Goal: Transaction & Acquisition: Purchase product/service

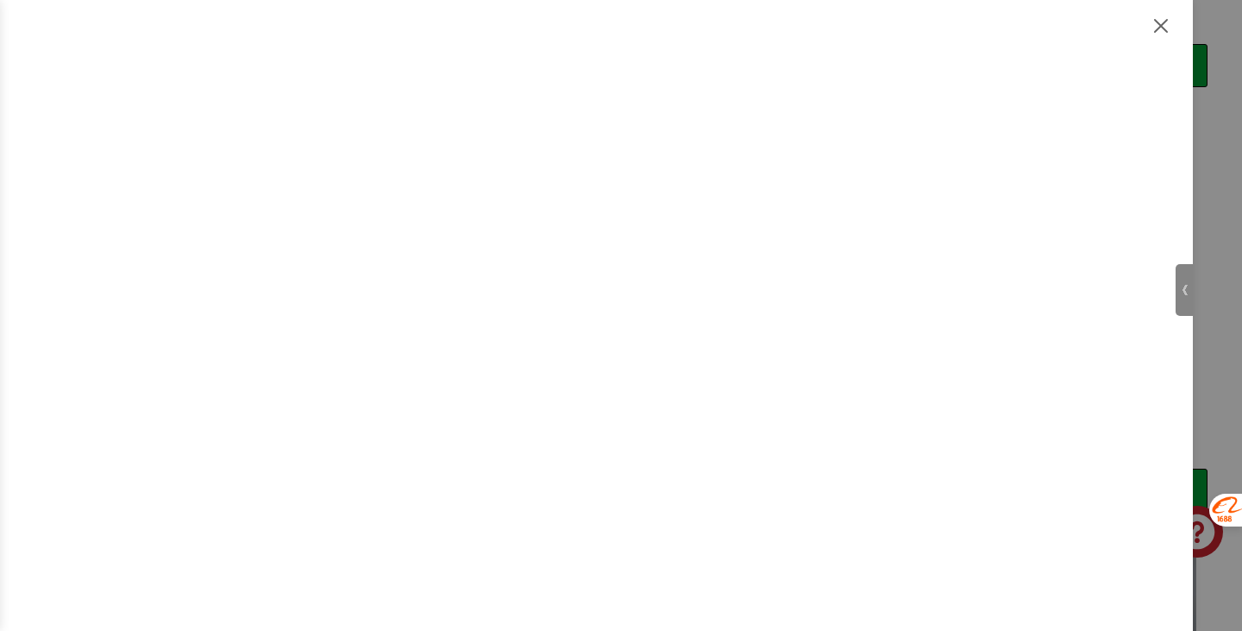
click at [1164, 28] on img at bounding box center [1161, 26] width 21 height 21
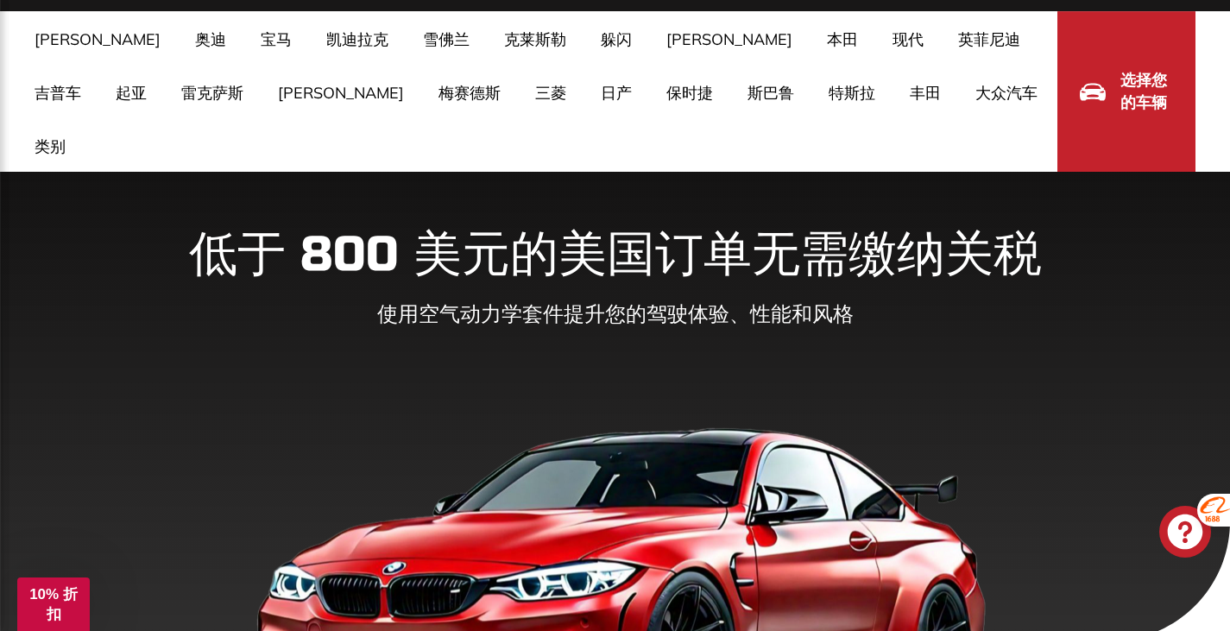
scroll to position [86, 0]
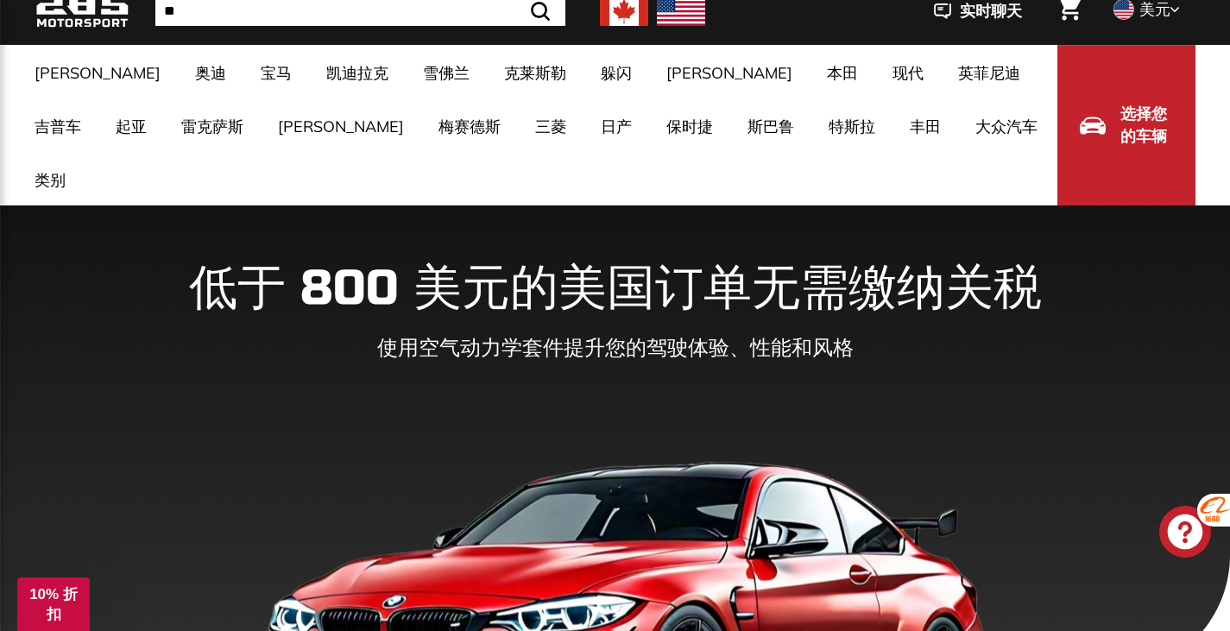
drag, startPoint x: 517, startPoint y: 355, endPoint x: 459, endPoint y: 418, distance: 85.5
click at [459, 418] on img at bounding box center [615, 607] width 772 height 382
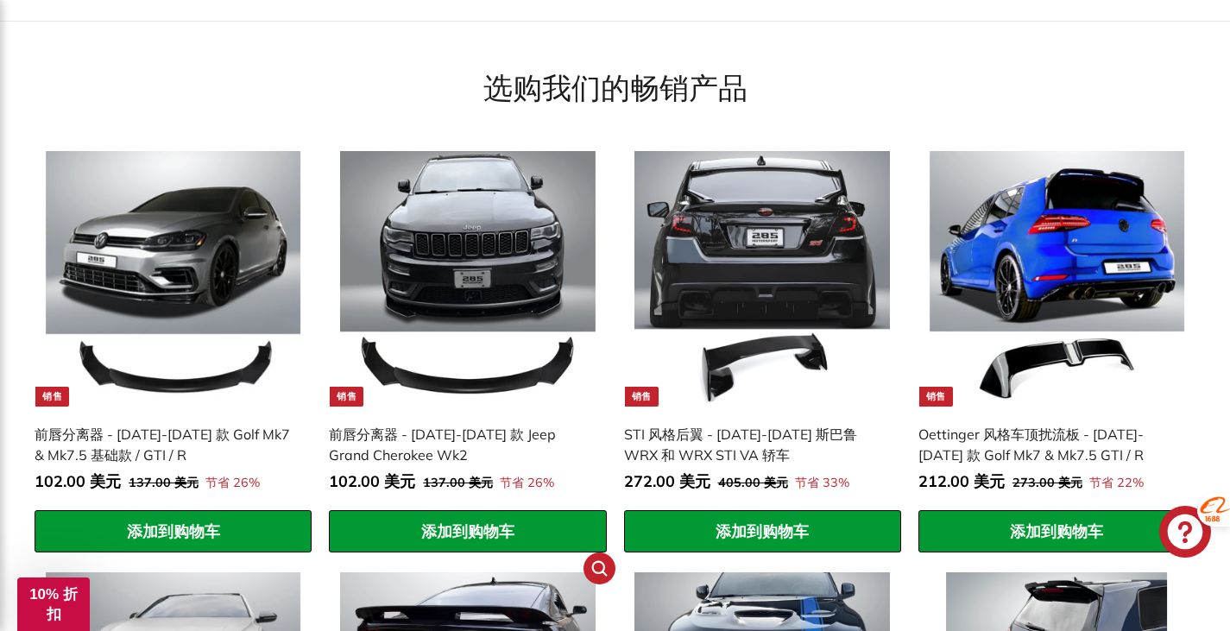
scroll to position [1381, 0]
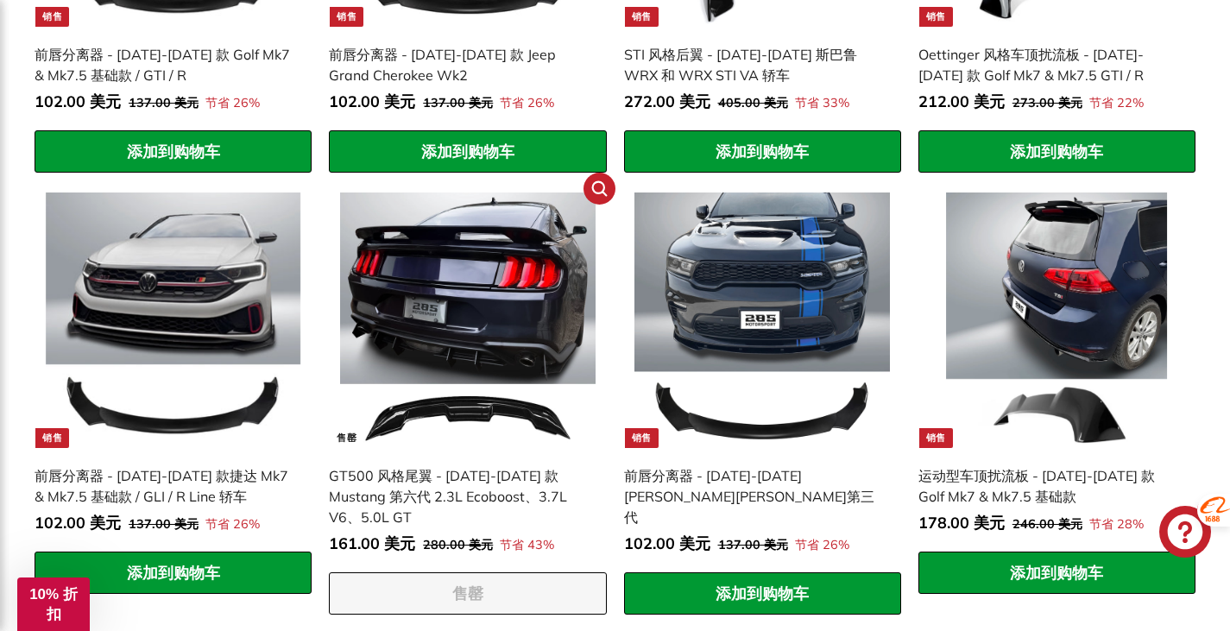
click at [442, 340] on img at bounding box center [467, 319] width 255 height 255
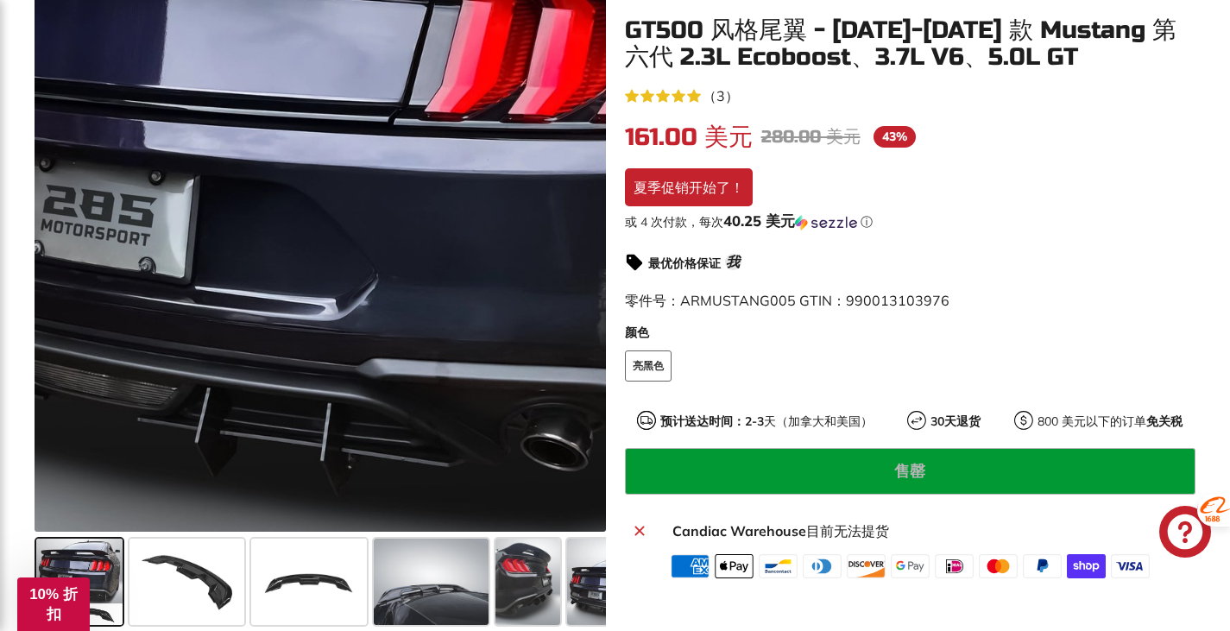
drag, startPoint x: 0, startPoint y: 0, endPoint x: 848, endPoint y: 382, distance: 930.3
click at [848, 382] on fieldset "COLOR 亮黑色" at bounding box center [910, 374] width 571 height 48
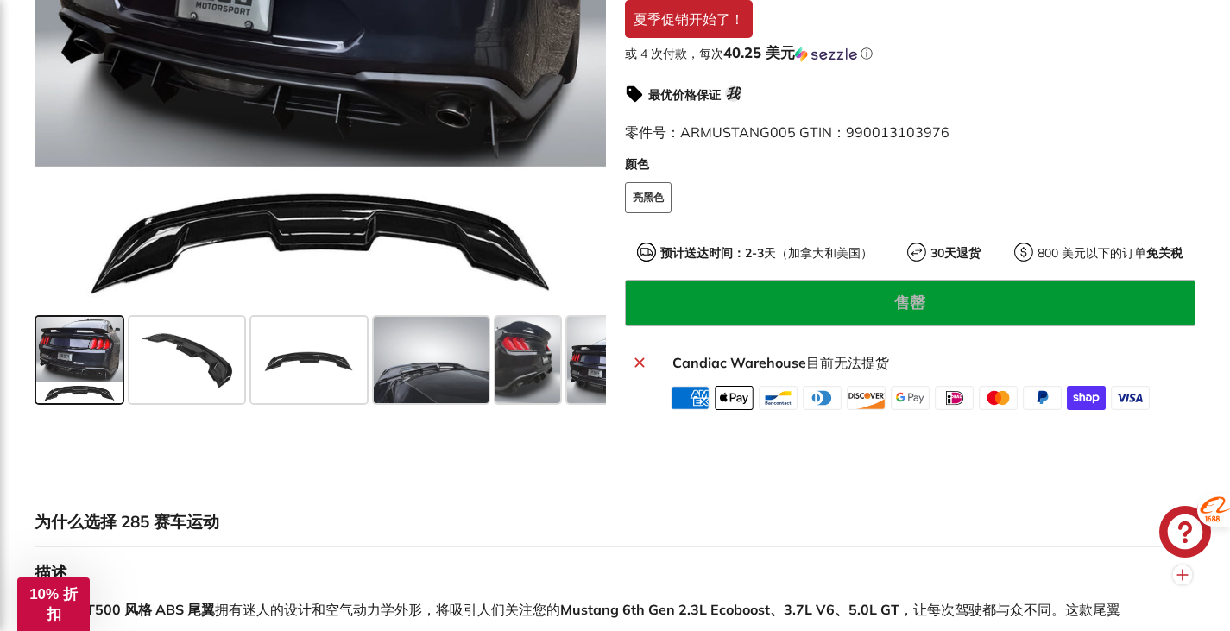
scroll to position [645, 0]
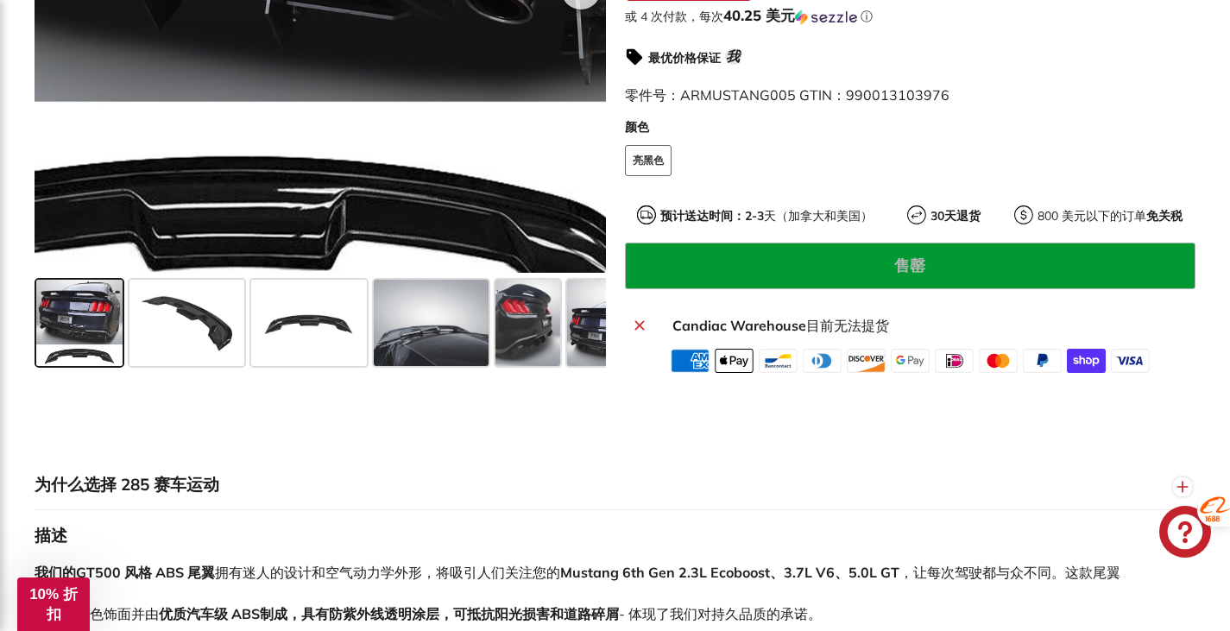
drag, startPoint x: 1023, startPoint y: 242, endPoint x: 406, endPoint y: 157, distance: 623.5
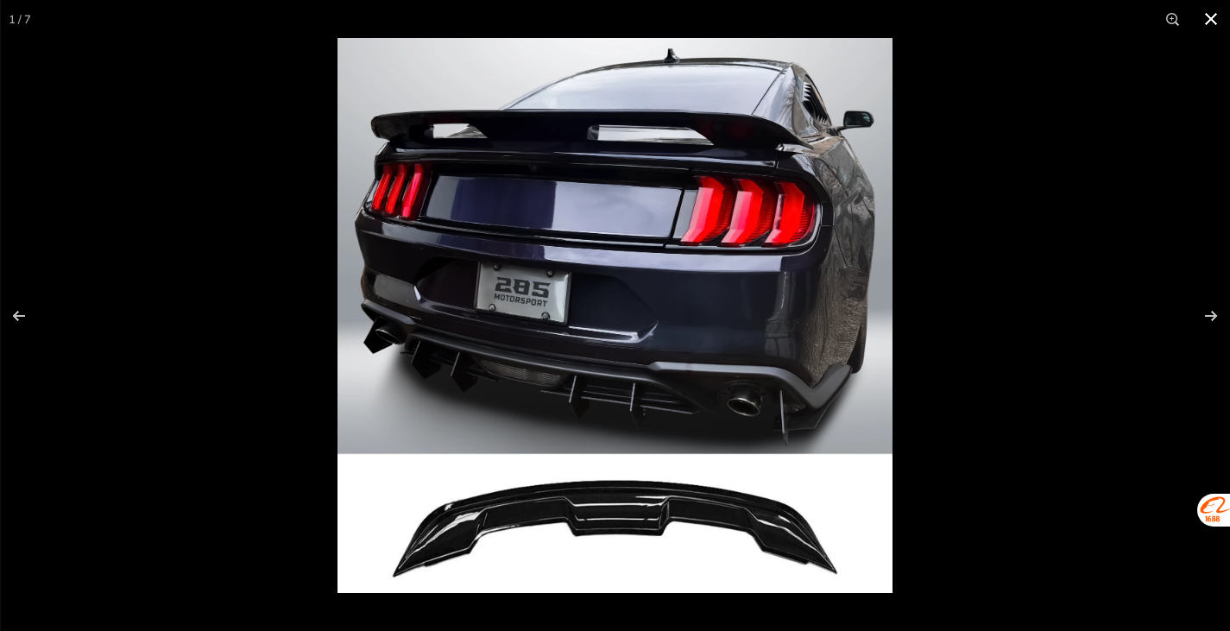
click at [1213, 13] on button at bounding box center [1211, 19] width 38 height 38
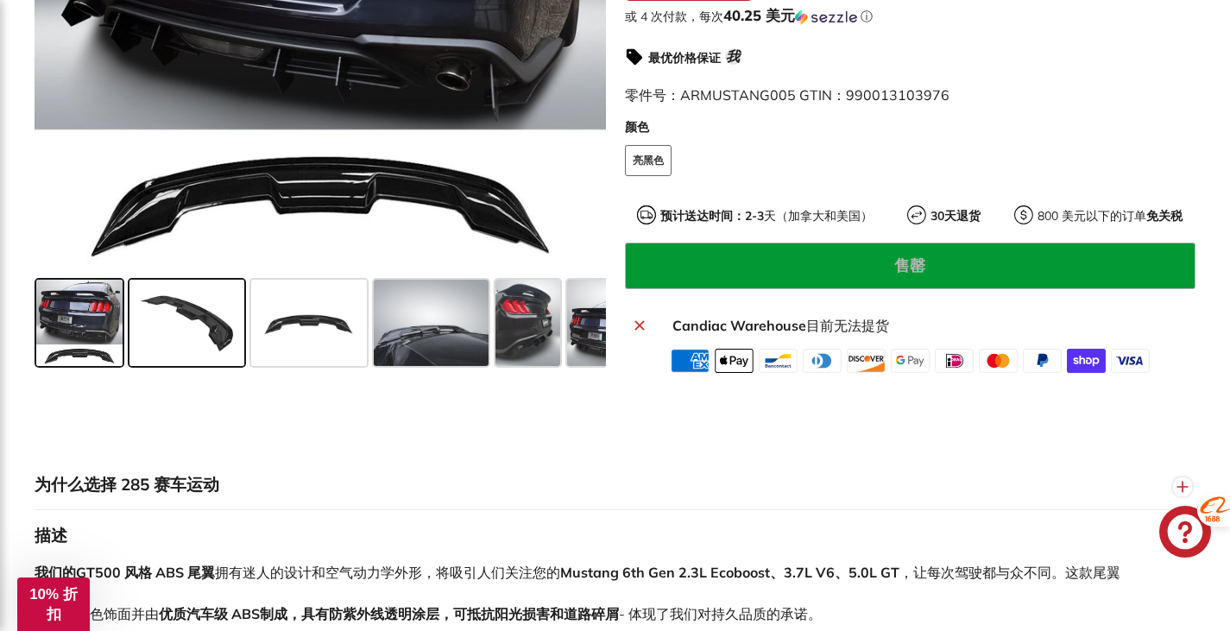
click at [189, 323] on span at bounding box center [186, 323] width 115 height 86
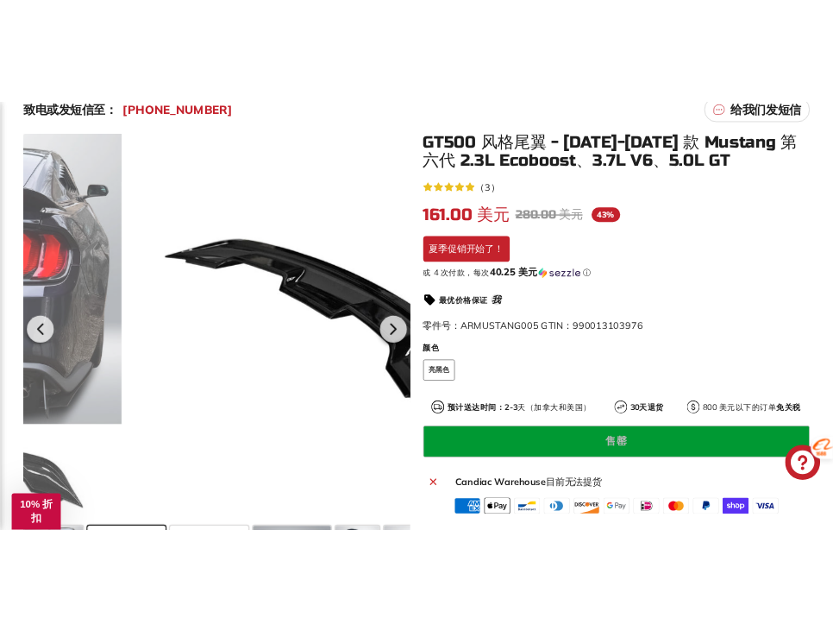
scroll to position [353, 0]
